Goal: Information Seeking & Learning: Understand process/instructions

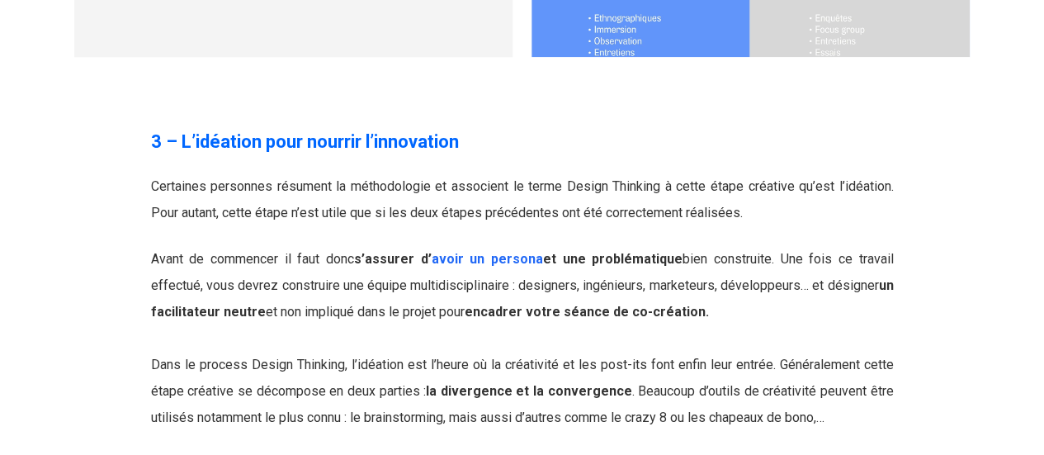
scroll to position [4153, 0]
click at [551, 245] on p "Avant de commencer il faut donc s’assurer d’ avoir un persona et une problémati…" at bounding box center [522, 337] width 743 height 185
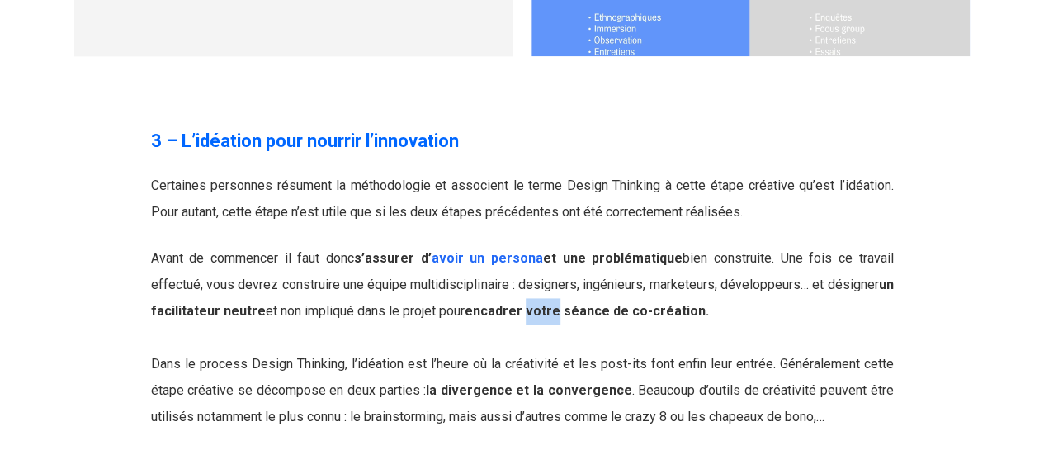
click at [551, 245] on p "Avant de commencer il faut donc s’assurer d’ avoir un persona et une problémati…" at bounding box center [522, 337] width 743 height 185
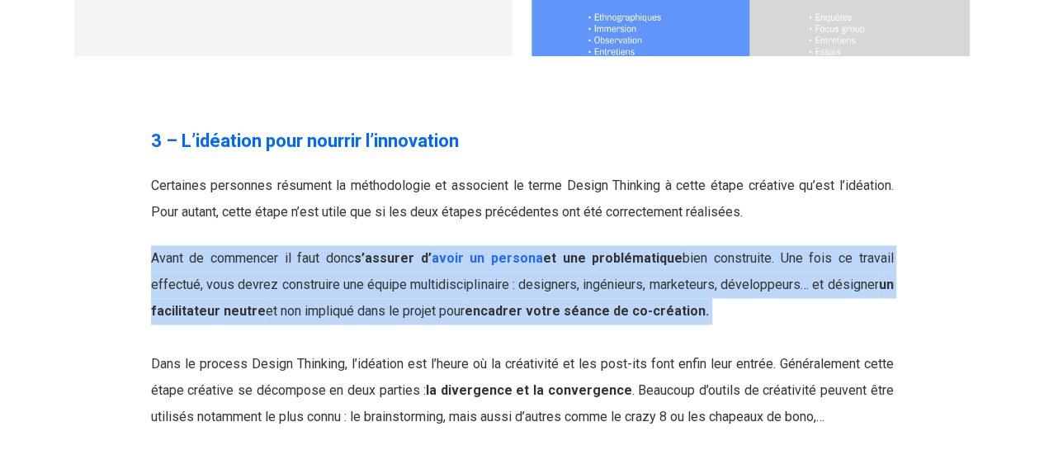
click at [551, 245] on p "Avant de commencer il faut donc s’assurer d’ avoir un persona et une problémati…" at bounding box center [522, 337] width 743 height 185
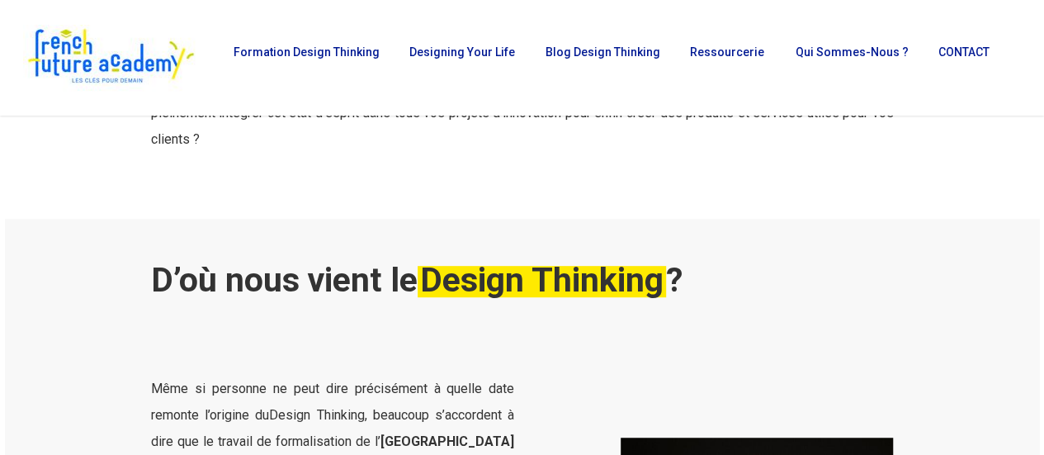
scroll to position [0, 0]
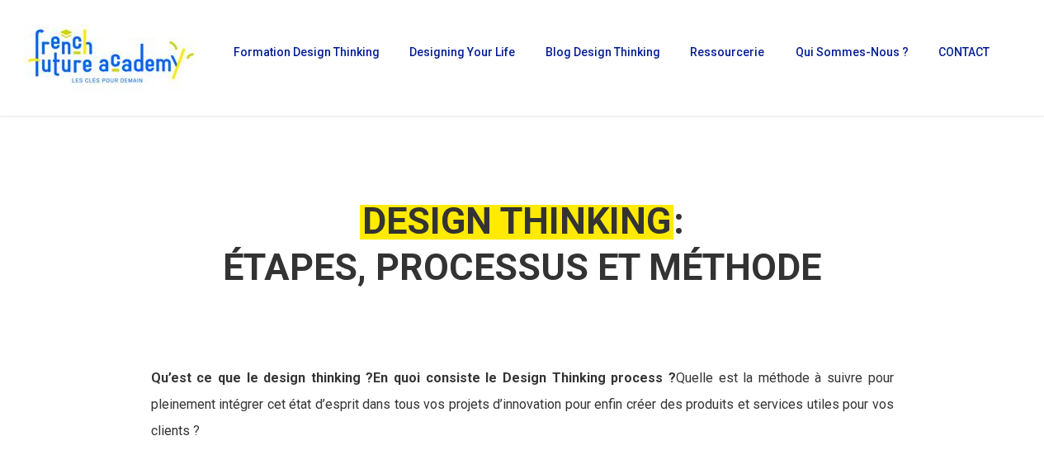
click at [517, 220] on em "DESIGN THINKING" at bounding box center [517, 221] width 314 height 44
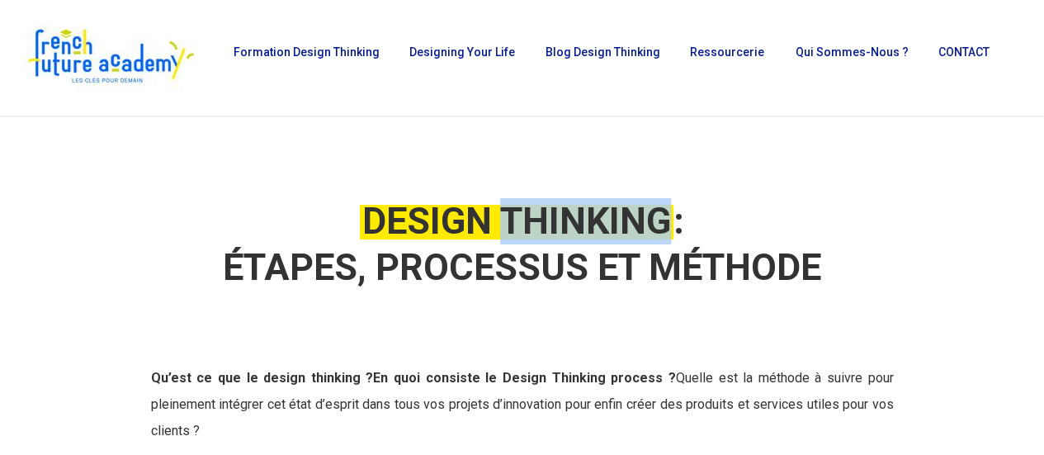
click at [517, 220] on em "DESIGN THINKING" at bounding box center [517, 221] width 314 height 44
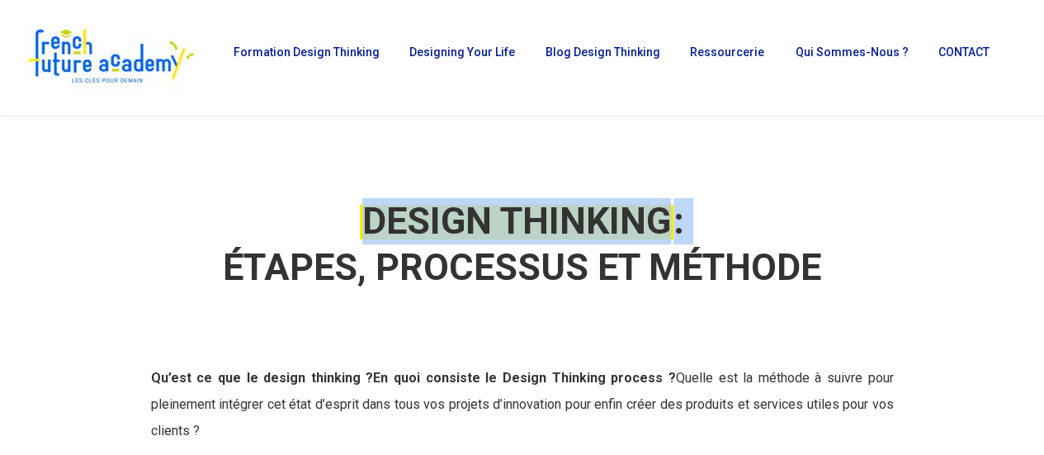
click at [517, 220] on em "DESIGN THINKING" at bounding box center [517, 221] width 314 height 44
click at [542, 208] on em "DESIGN THINKING" at bounding box center [517, 221] width 314 height 44
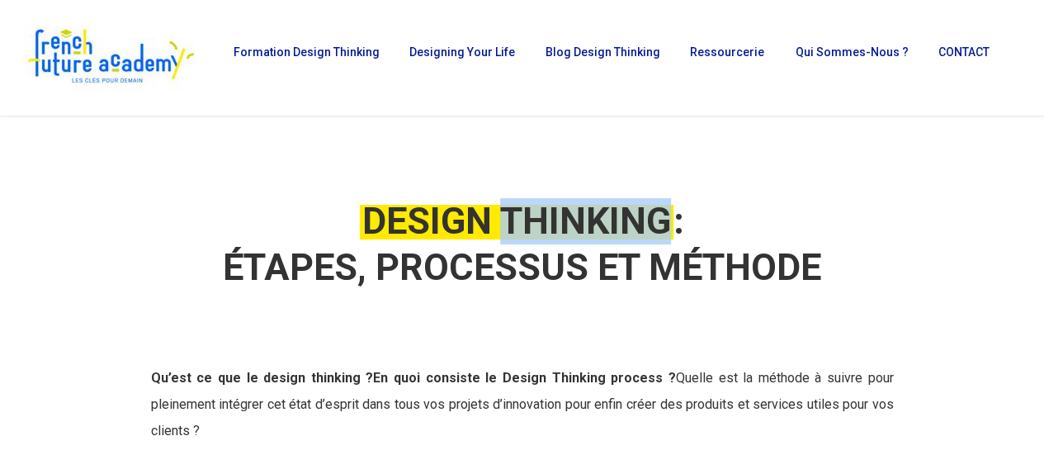
click at [542, 208] on em "DESIGN THINKING" at bounding box center [517, 221] width 314 height 44
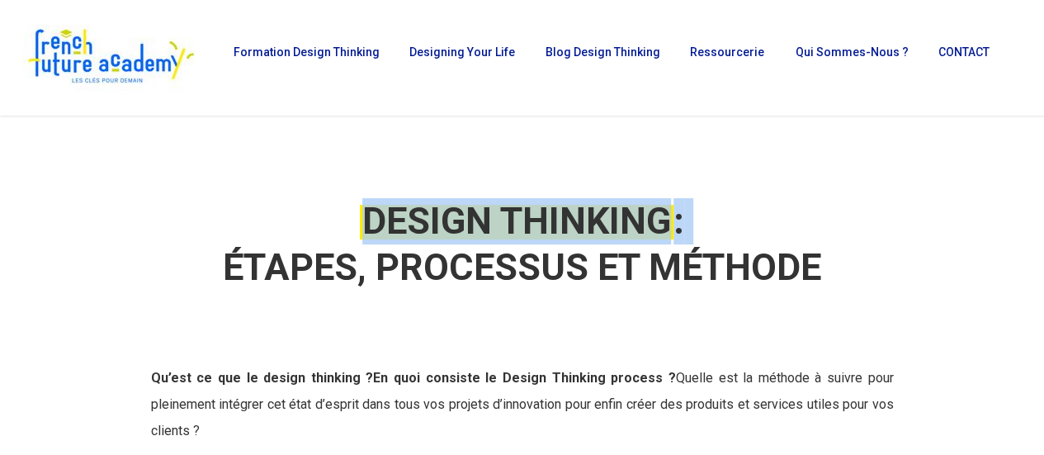
click at [542, 208] on em "DESIGN THINKING" at bounding box center [517, 221] width 314 height 44
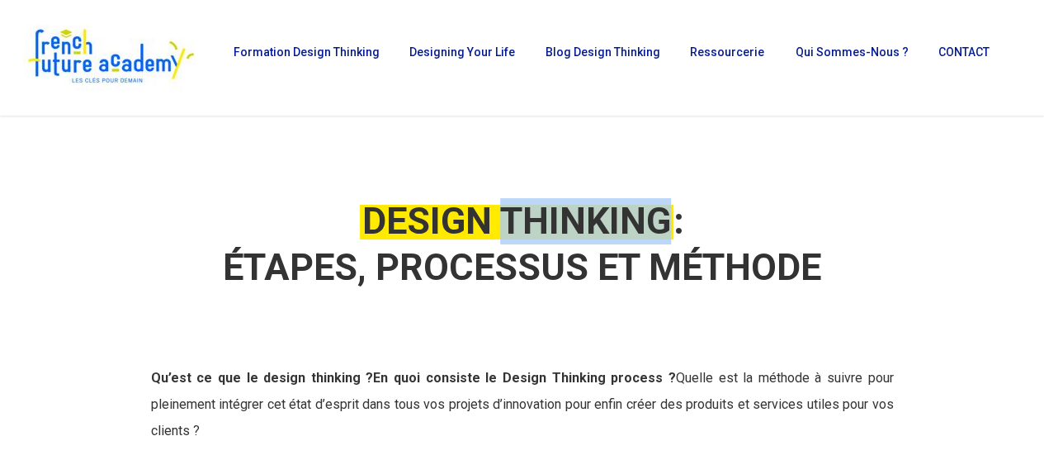
click at [542, 208] on em "DESIGN THINKING" at bounding box center [517, 221] width 314 height 44
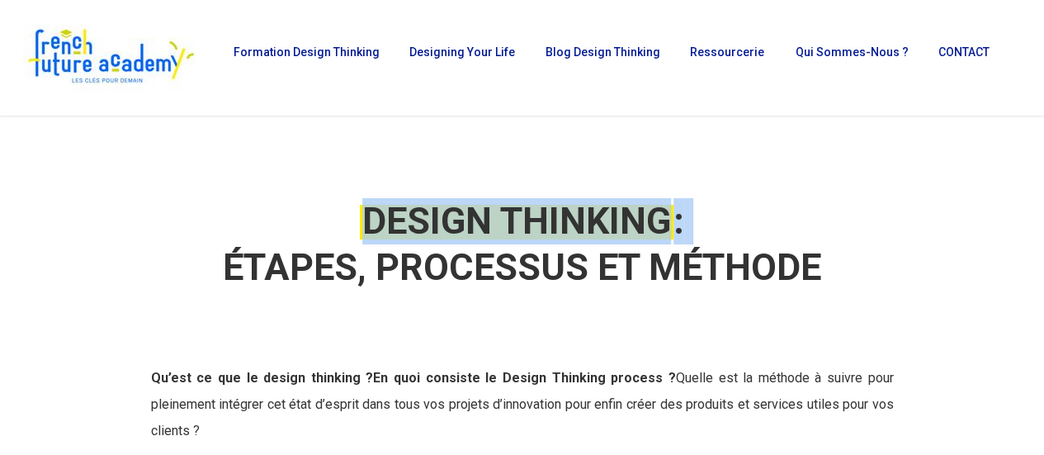
click at [542, 208] on em "DESIGN THINKING" at bounding box center [517, 221] width 314 height 44
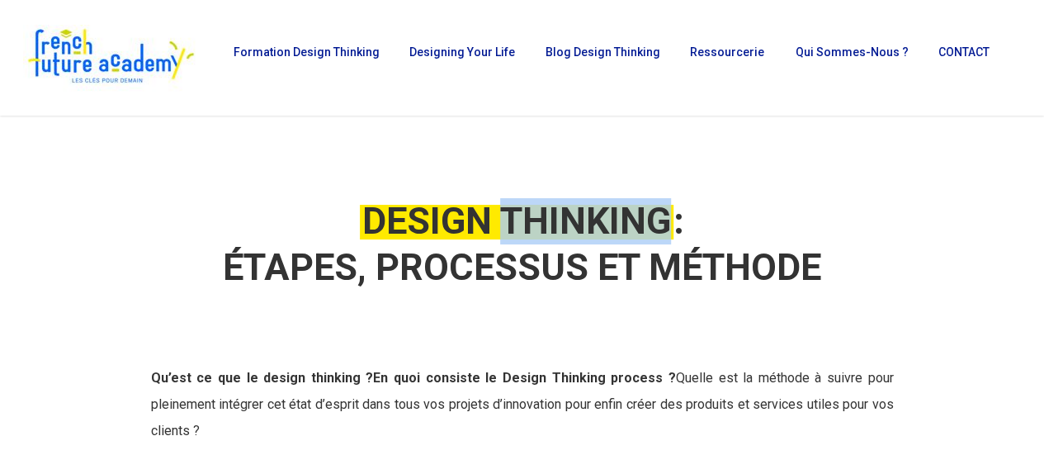
click at [542, 208] on em "DESIGN THINKING" at bounding box center [517, 221] width 314 height 44
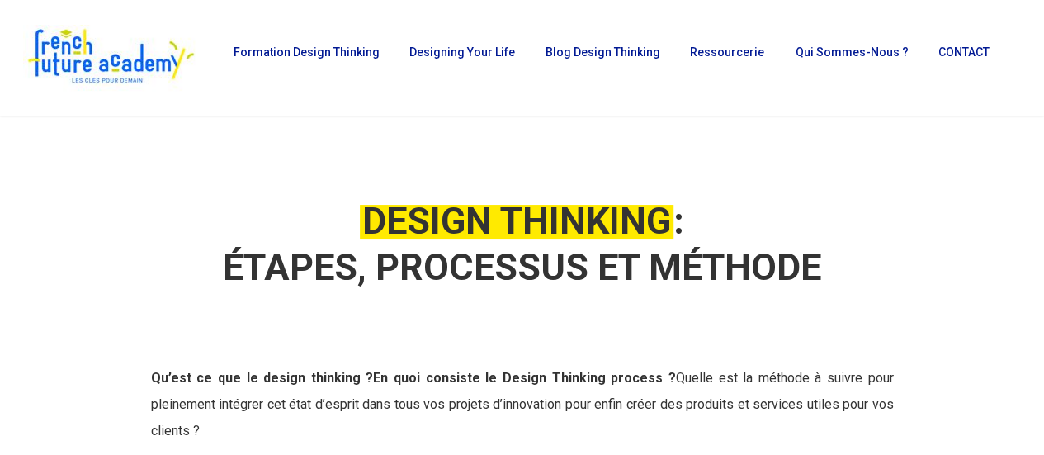
click at [517, 264] on strong "ÉTAPES, PROCESSUS ET MÉTHODE" at bounding box center [522, 267] width 599 height 44
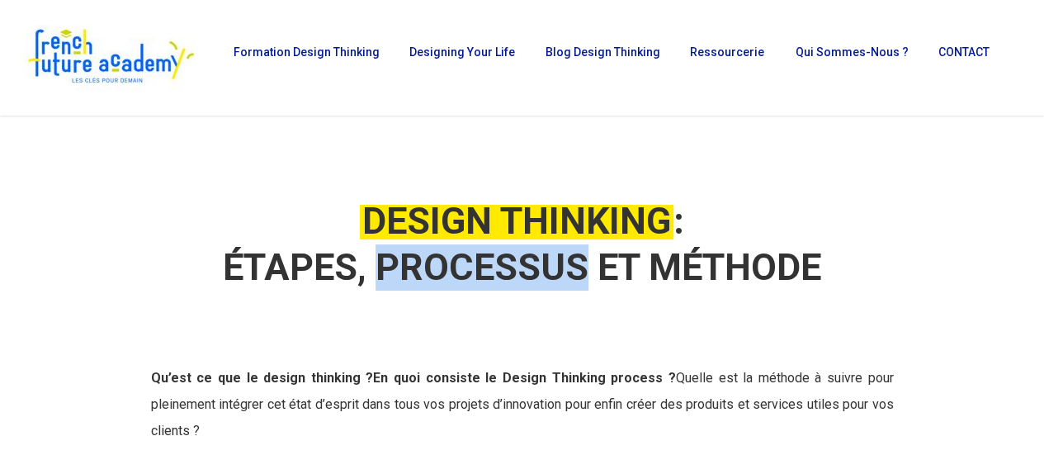
click at [517, 264] on strong "ÉTAPES, PROCESSUS ET MÉTHODE" at bounding box center [522, 267] width 599 height 44
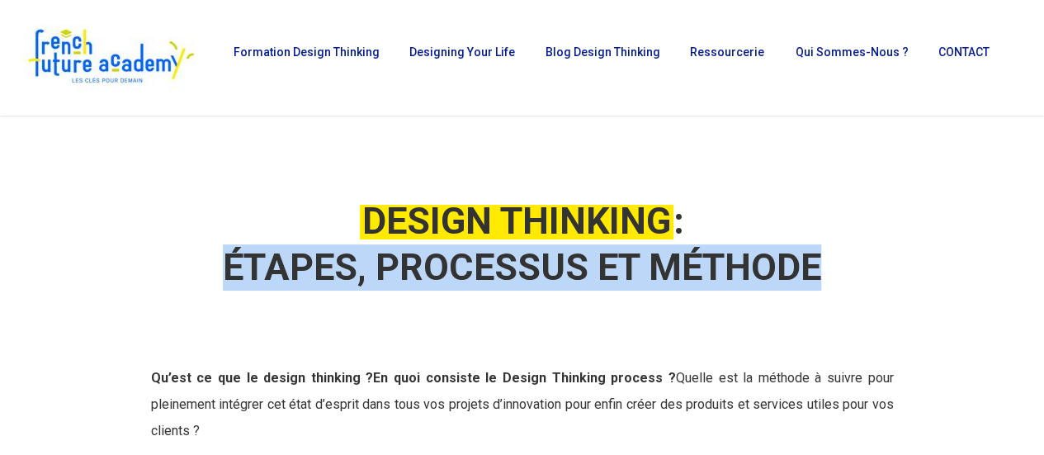
click at [517, 264] on strong "ÉTAPES, PROCESSUS ET MÉTHODE" at bounding box center [522, 267] width 599 height 44
click at [553, 252] on strong "ÉTAPES, PROCESSUS ET MÉTHODE" at bounding box center [522, 267] width 599 height 44
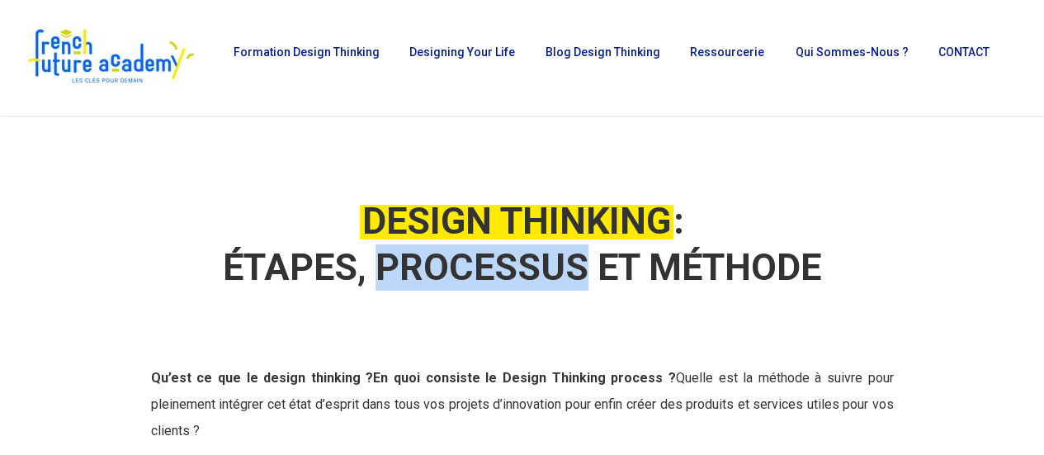
click at [553, 252] on strong "ÉTAPES, PROCESSUS ET MÉTHODE" at bounding box center [522, 267] width 599 height 44
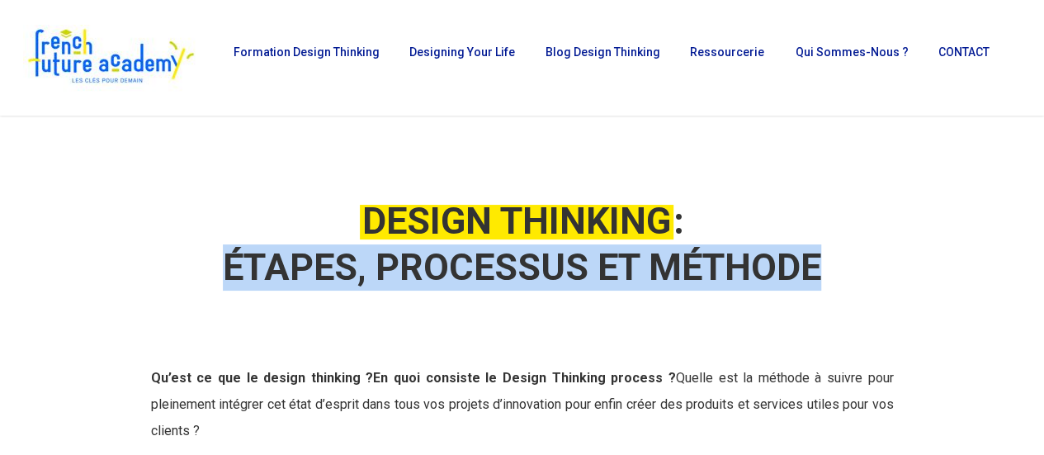
click at [553, 252] on strong "ÉTAPES, PROCESSUS ET MÉTHODE" at bounding box center [522, 267] width 599 height 44
